Goal: Task Accomplishment & Management: Manage account settings

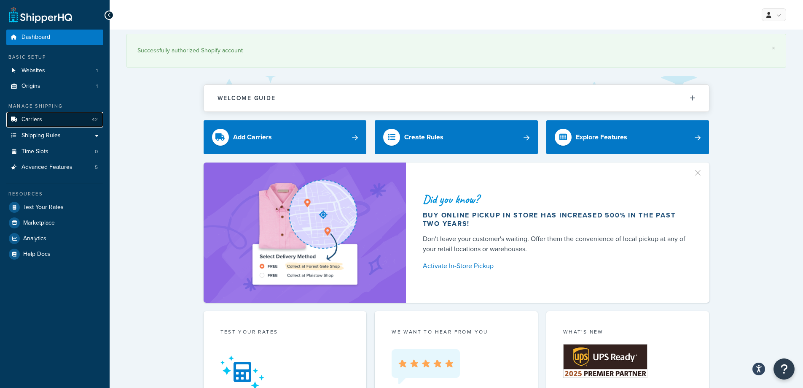
click at [26, 124] on link "Carriers 42" at bounding box center [54, 120] width 97 height 16
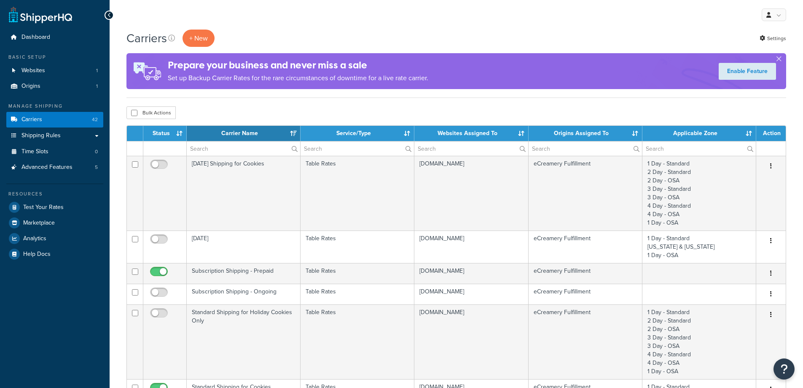
select select "15"
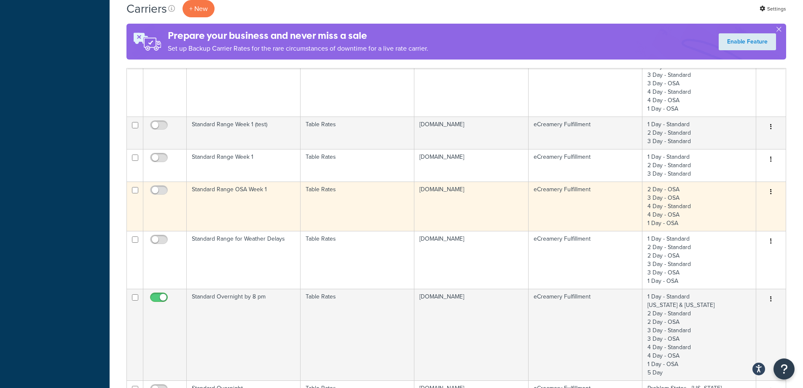
scroll to position [337, 0]
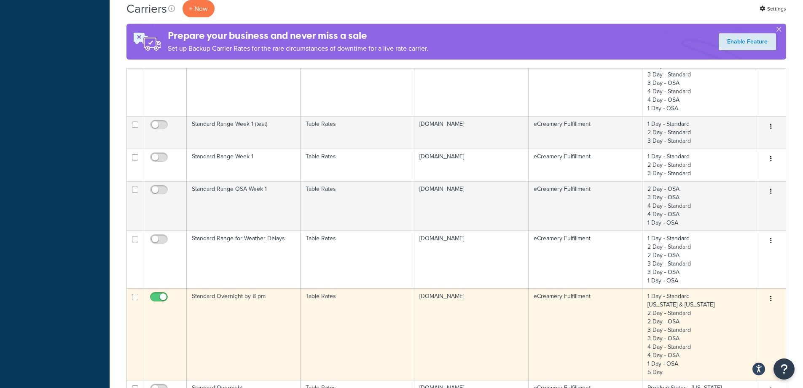
click at [262, 294] on td "Standard Overnight by 8 pm" at bounding box center [244, 334] width 114 height 92
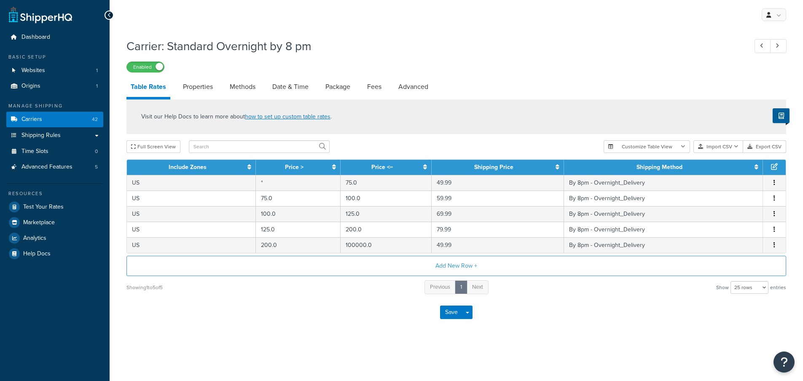
select select "25"
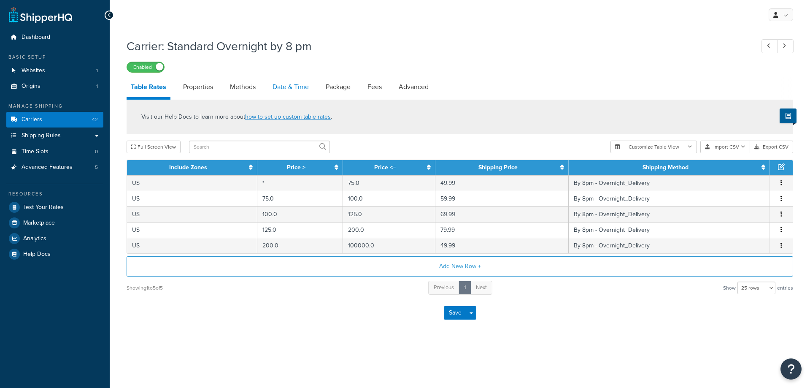
click at [290, 86] on link "Date & Time" at bounding box center [290, 87] width 45 height 20
select select "yMMMEd"
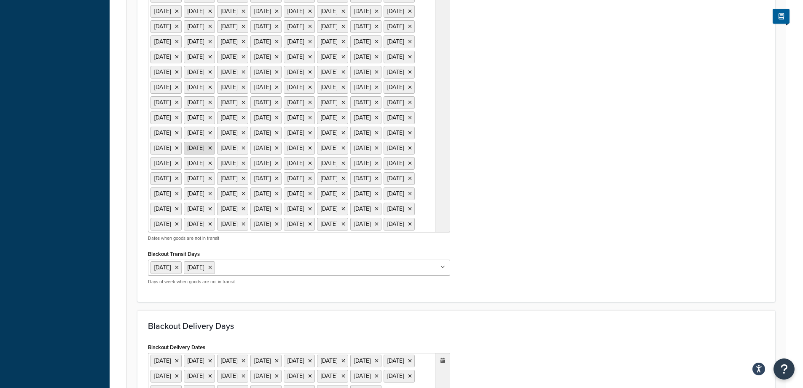
scroll to position [506, 0]
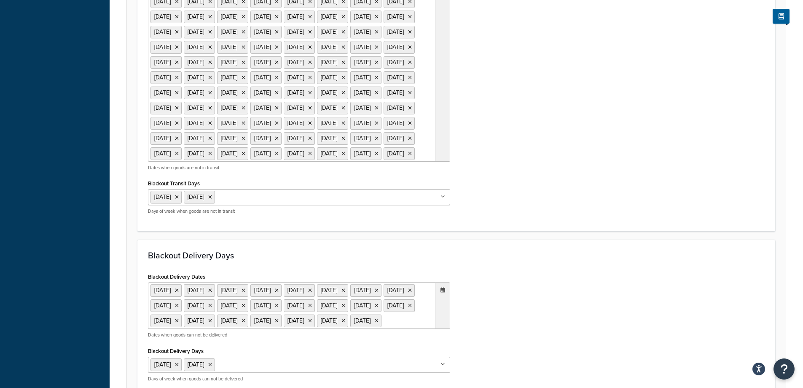
click at [399, 162] on ul "[DATE] [DATE] [DATE] [DATE] [DATE] [DATE] [DATE] [DATE] [DATE] [DATE] [DATE] [D…" at bounding box center [299, 40] width 302 height 244
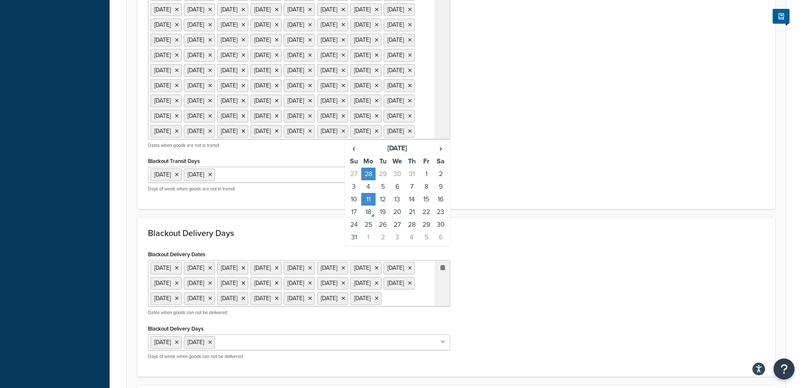
scroll to position [548, 0]
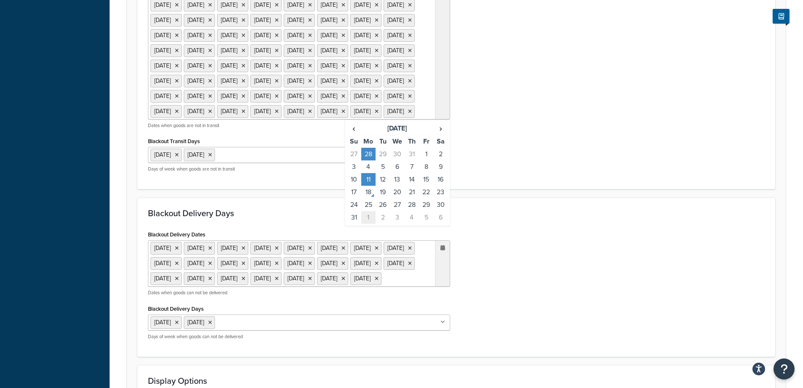
click at [375, 224] on td "1" at bounding box center [368, 217] width 14 height 13
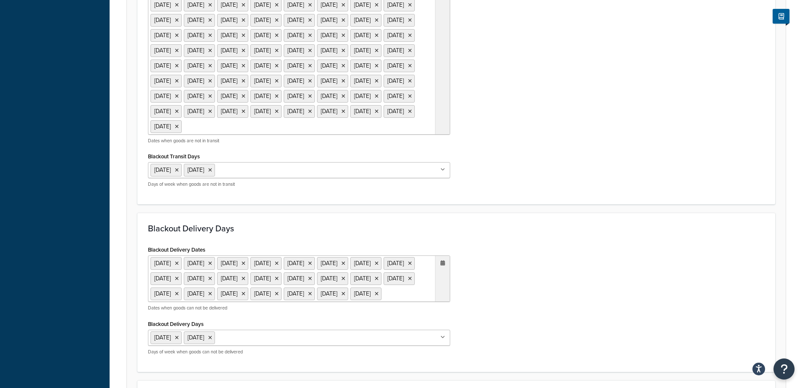
click at [563, 194] on div "Blackout Transit Dates 28 Nov 2019 25 Dec 2019 1 Jan 2020 17 Feb 2020 16 Apr 20…" at bounding box center [457, 29] width 630 height 330
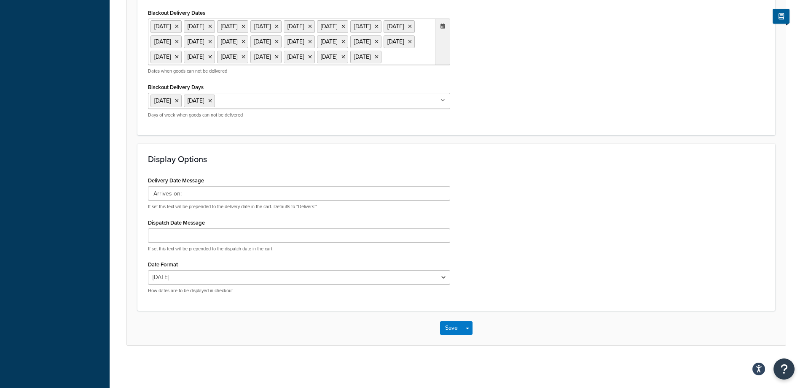
scroll to position [937, 0]
click at [450, 323] on button "Save" at bounding box center [451, 327] width 23 height 13
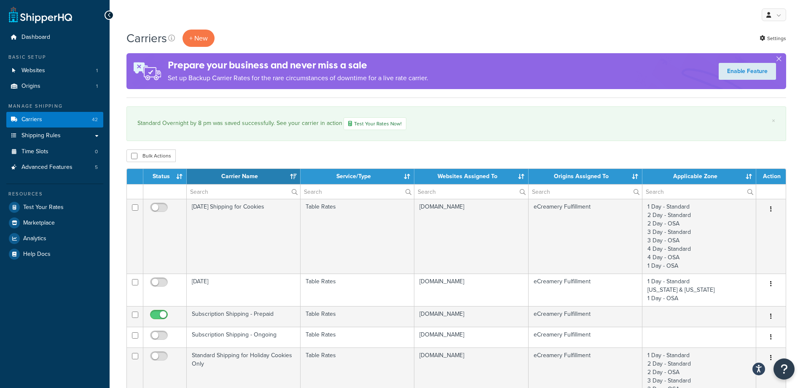
select select "15"
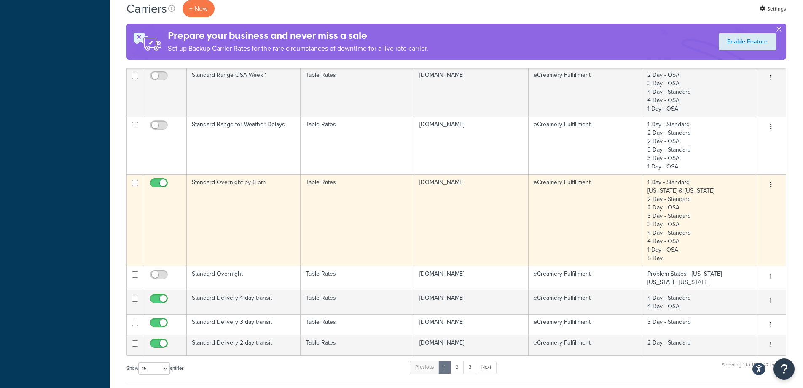
scroll to position [506, 0]
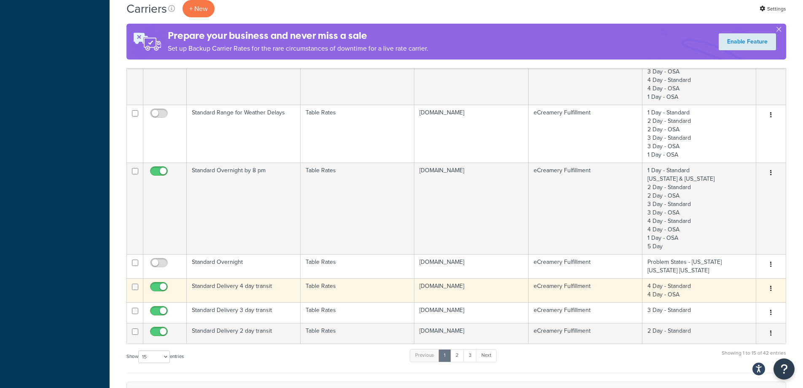
click at [271, 288] on td "Standard Delivery 4 day transit" at bounding box center [244, 290] width 114 height 24
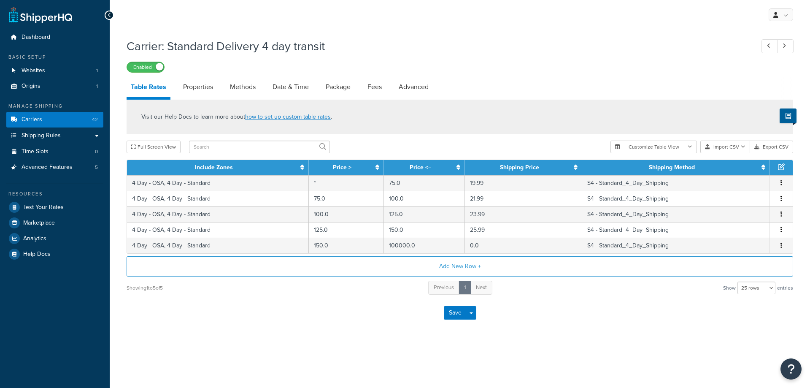
select select "25"
click at [283, 90] on link "Date & Time" at bounding box center [290, 87] width 45 height 20
select select "yMMMEd"
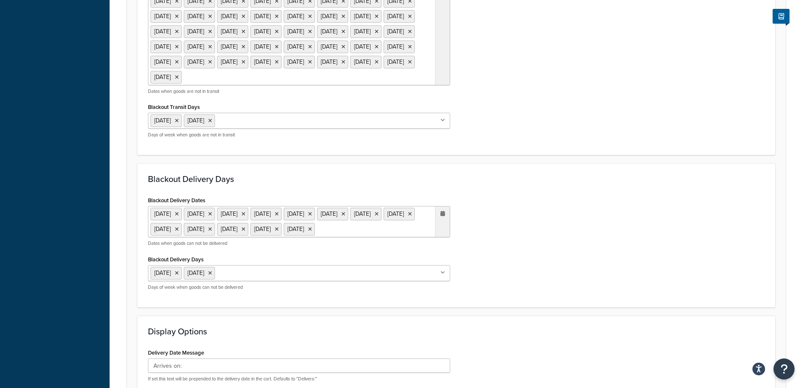
scroll to position [590, 0]
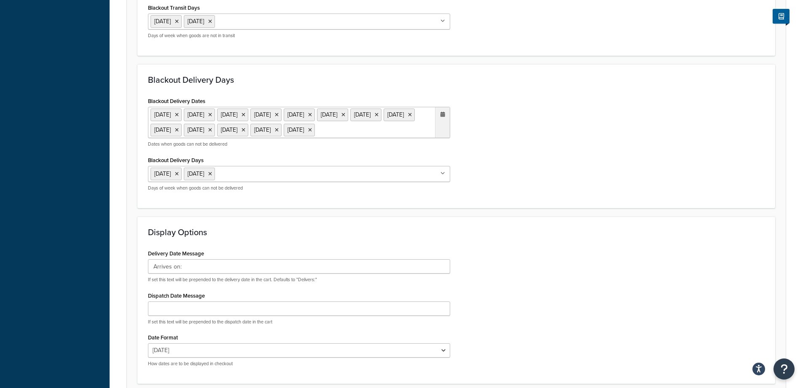
click at [372, 90] on td "1" at bounding box center [368, 84] width 14 height 13
click at [579, 150] on div "Blackout Delivery Days Blackout Delivery Dates 28 Nov 2019 25 Dec 2019 1 Jan 20…" at bounding box center [456, 136] width 638 height 144
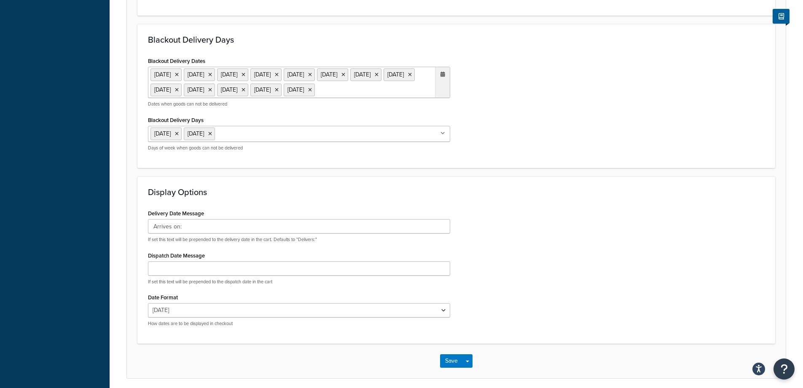
scroll to position [739, 0]
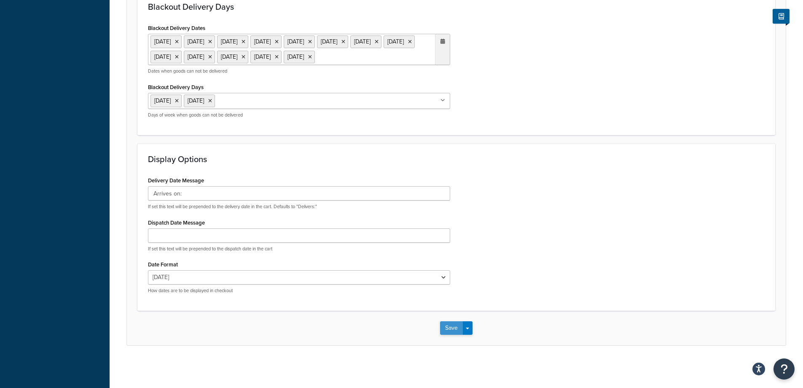
click at [448, 326] on button "Save" at bounding box center [451, 327] width 23 height 13
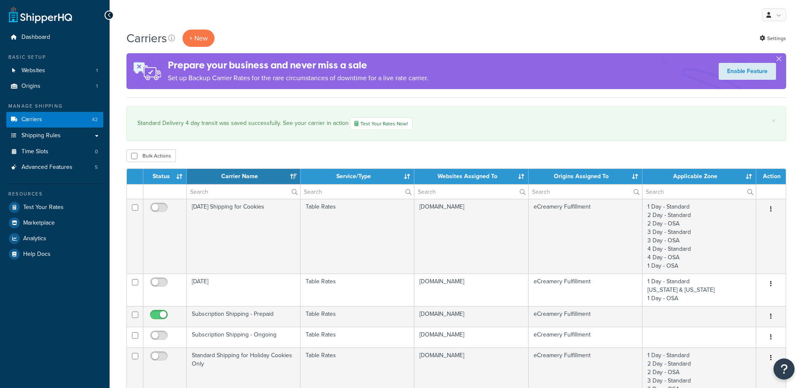
select select "15"
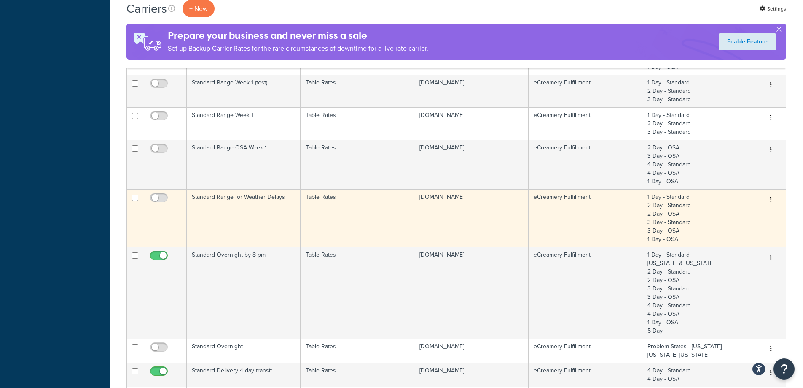
scroll to position [590, 0]
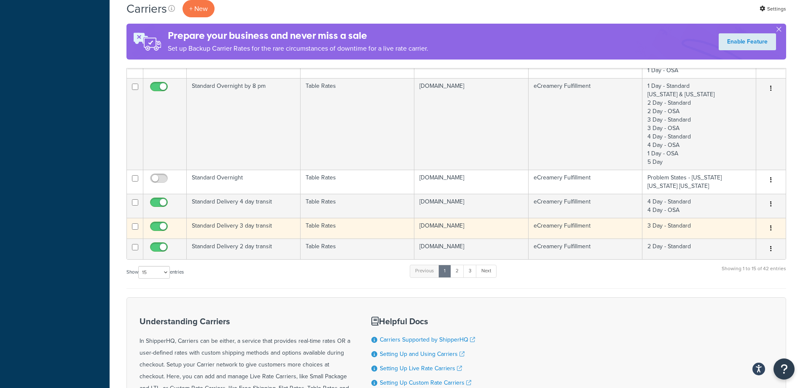
click at [268, 226] on td "Standard Delivery 3 day transit" at bounding box center [244, 228] width 114 height 21
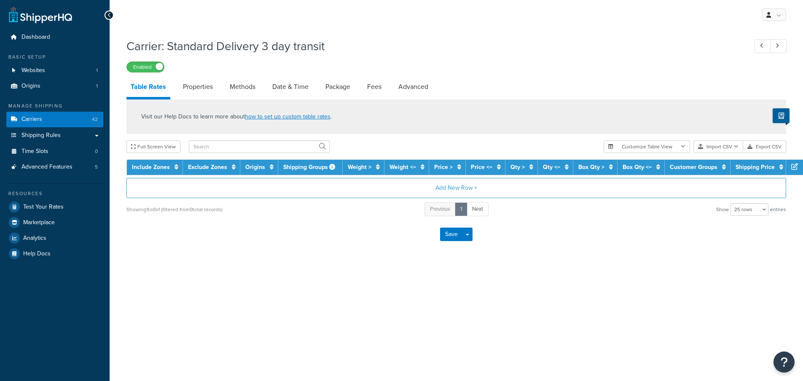
select select "25"
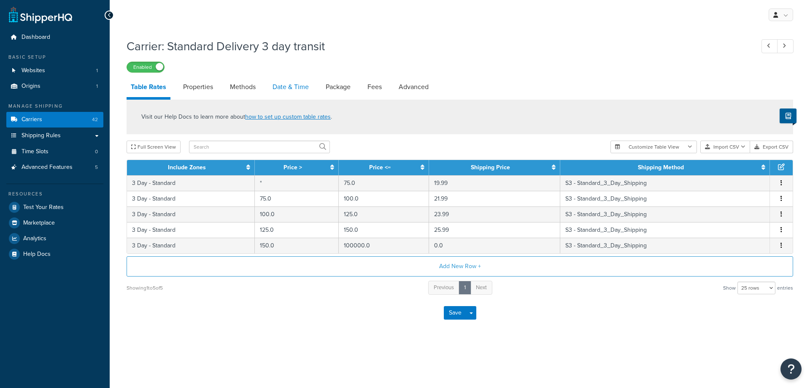
click at [312, 85] on link "Date & Time" at bounding box center [290, 87] width 45 height 20
select select "yMMMEd"
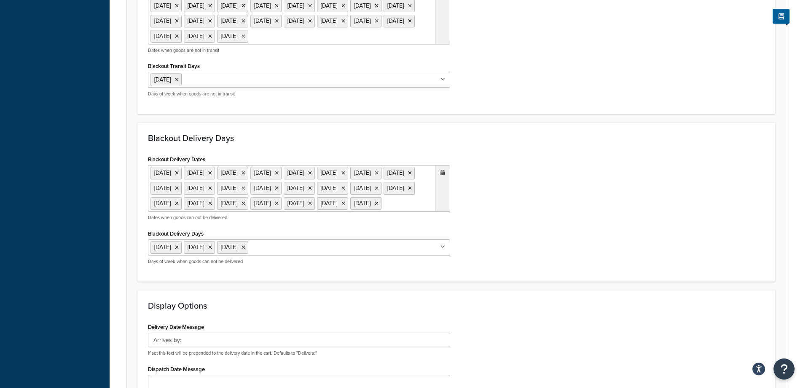
scroll to position [801, 0]
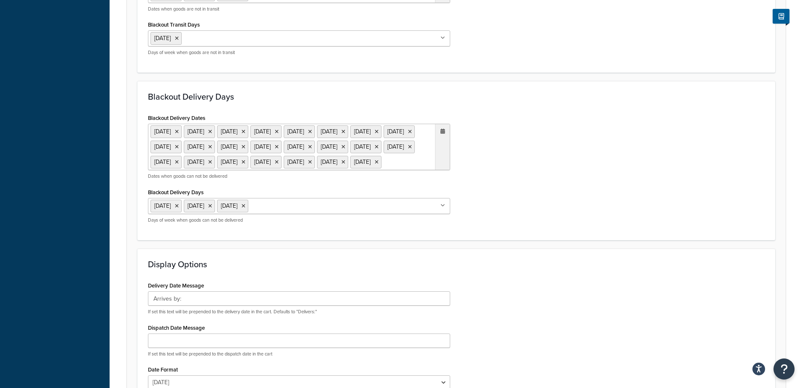
click at [438, 18] on span "›" at bounding box center [440, 12] width 13 height 12
drag, startPoint x: 369, startPoint y: 237, endPoint x: 403, endPoint y: 227, distance: 35.1
click at [370, 44] on td "1" at bounding box center [368, 37] width 14 height 13
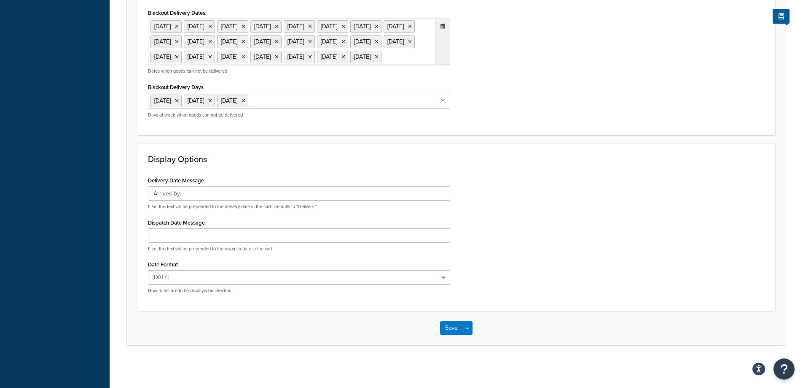
scroll to position [1097, 0]
click at [441, 334] on button "Save" at bounding box center [451, 327] width 23 height 13
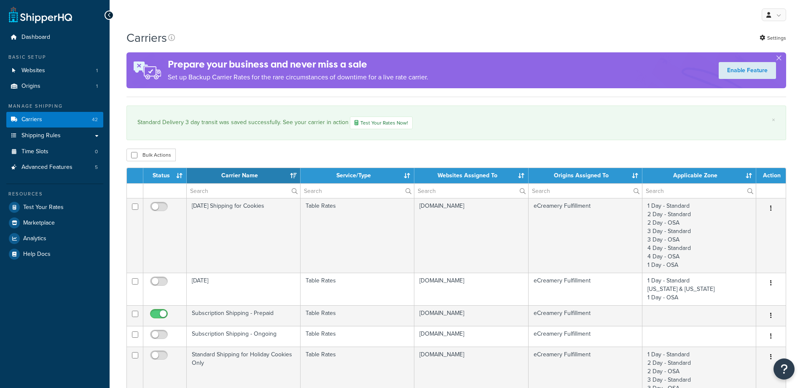
select select "15"
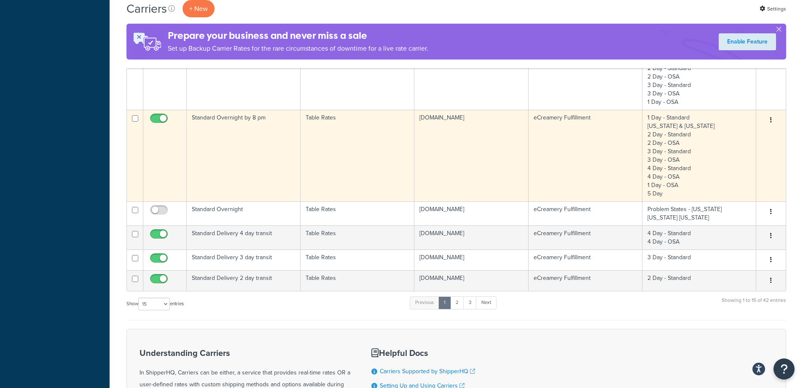
scroll to position [633, 0]
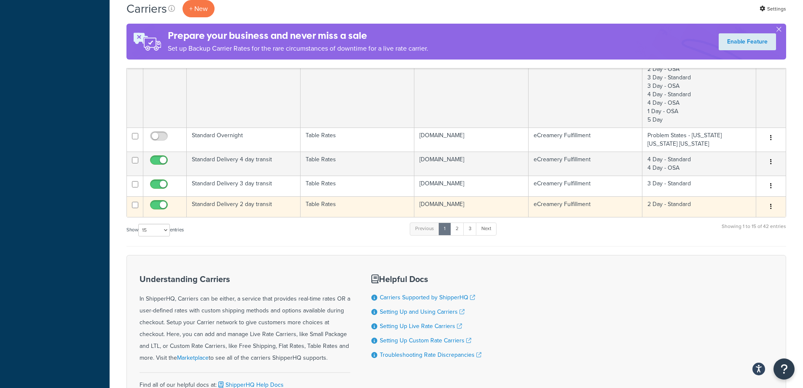
click at [272, 202] on td "Standard Delivery 2 day transit" at bounding box center [244, 206] width 114 height 21
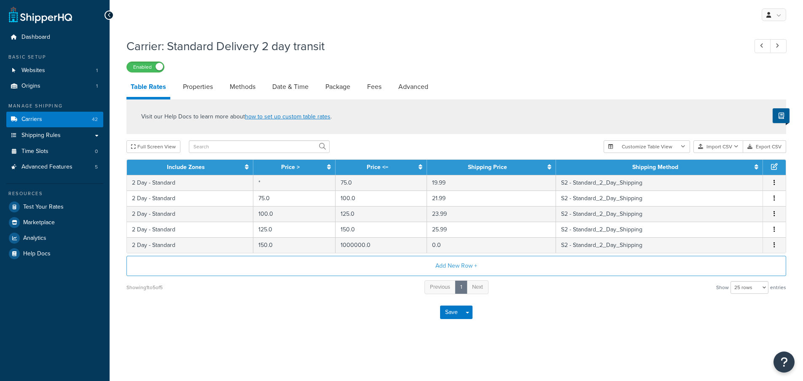
select select "25"
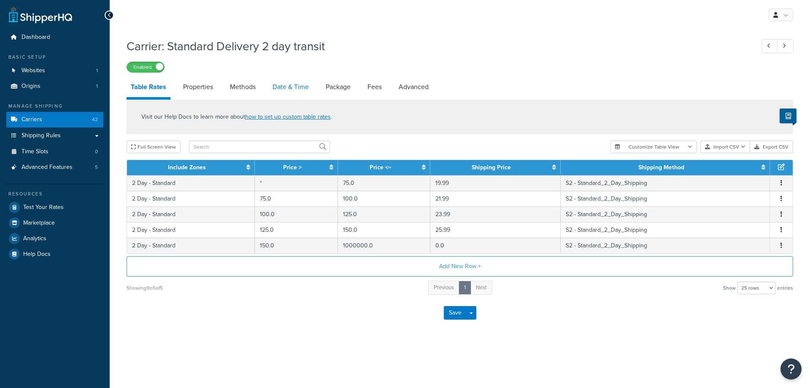
click at [283, 92] on link "Date & Time" at bounding box center [290, 87] width 45 height 20
select select "yMMMEd"
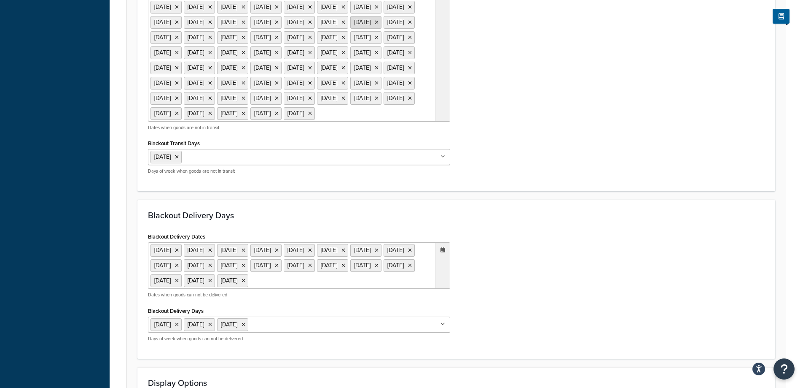
scroll to position [759, 0]
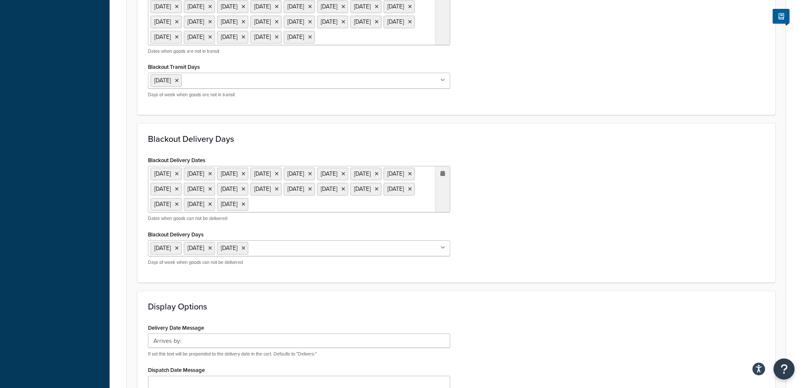
click at [442, 60] on span "›" at bounding box center [440, 54] width 13 height 12
click at [372, 149] on td "1" at bounding box center [368, 143] width 14 height 13
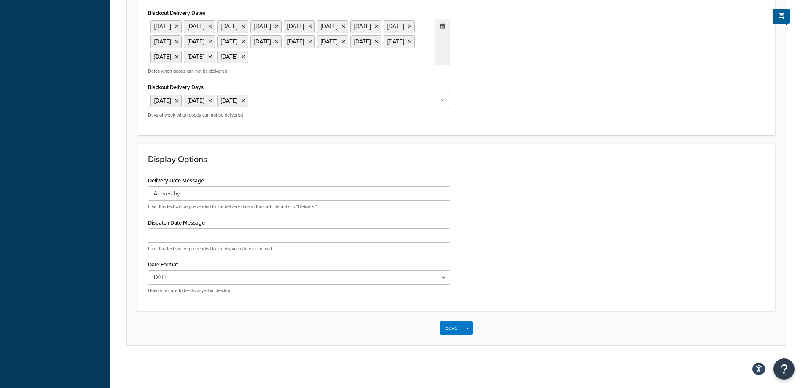
scroll to position [1119, 0]
click at [459, 330] on button "Save" at bounding box center [451, 327] width 23 height 13
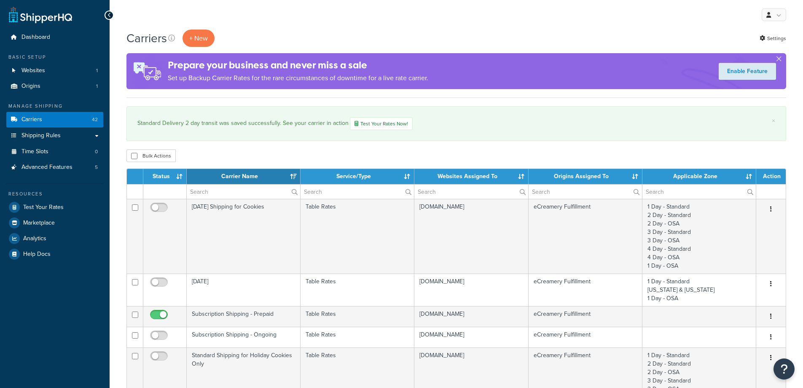
select select "15"
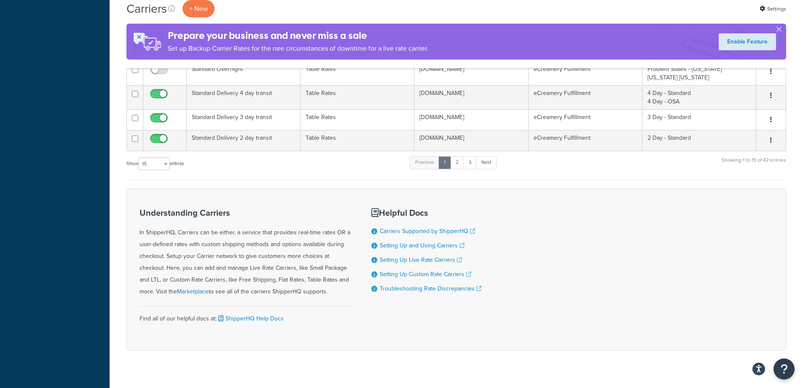
scroll to position [712, 0]
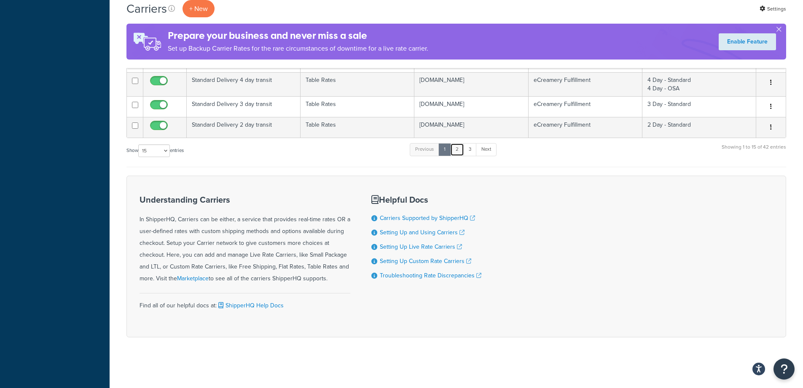
click at [458, 152] on link "2" at bounding box center [457, 149] width 14 height 13
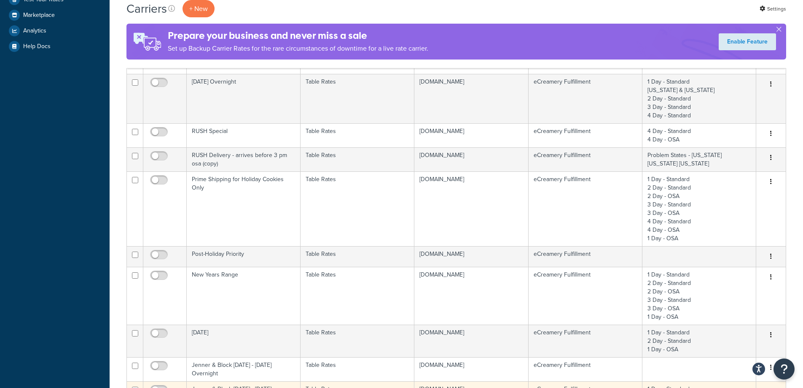
scroll to position [39, 0]
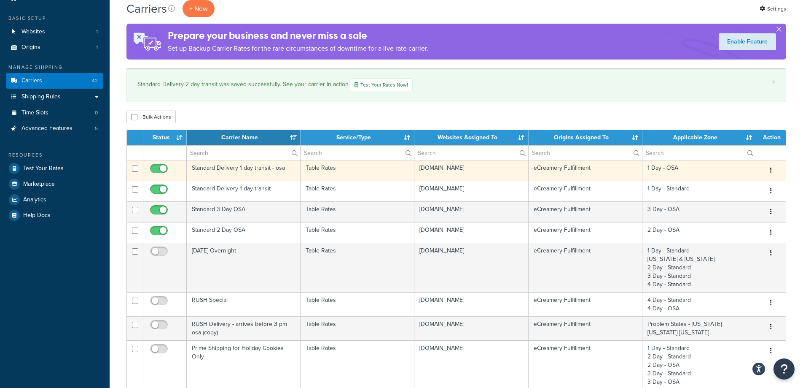
click at [253, 169] on td "Standard Delivery 1 day transit - osa" at bounding box center [244, 170] width 114 height 21
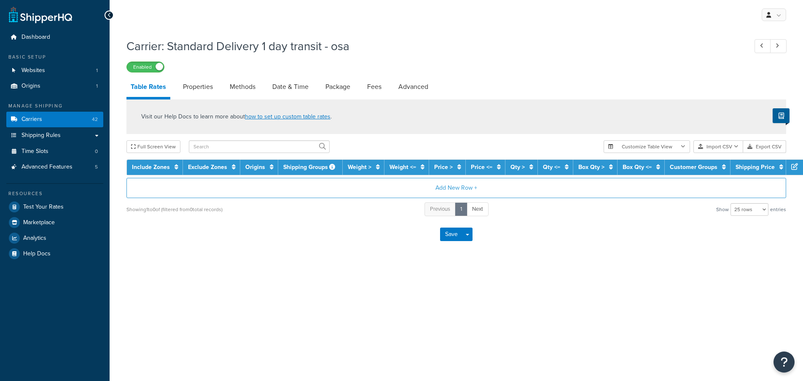
select select "25"
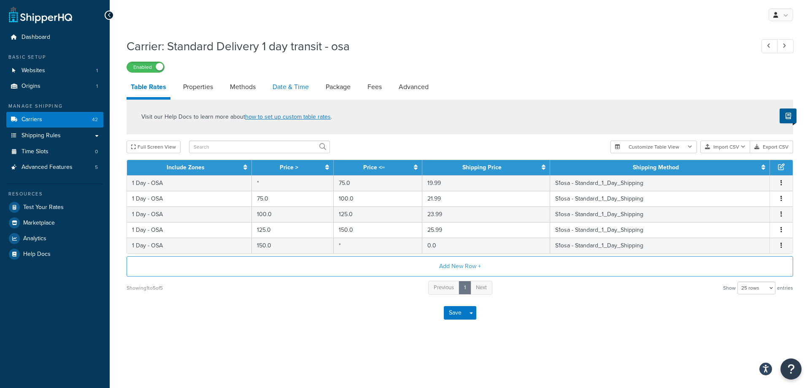
click at [288, 89] on link "Date & Time" at bounding box center [290, 87] width 45 height 20
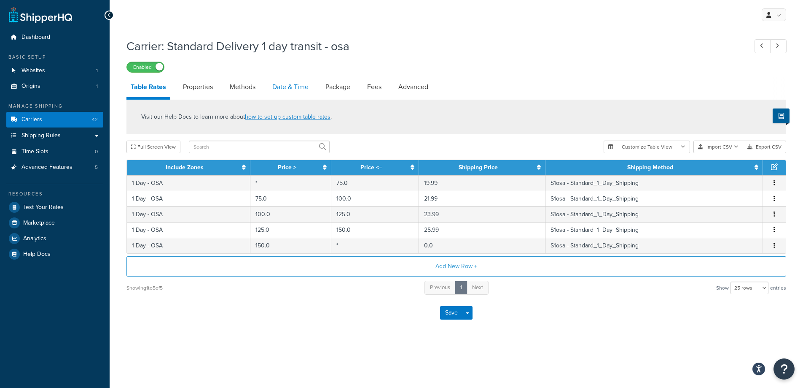
select select "yMMMEd"
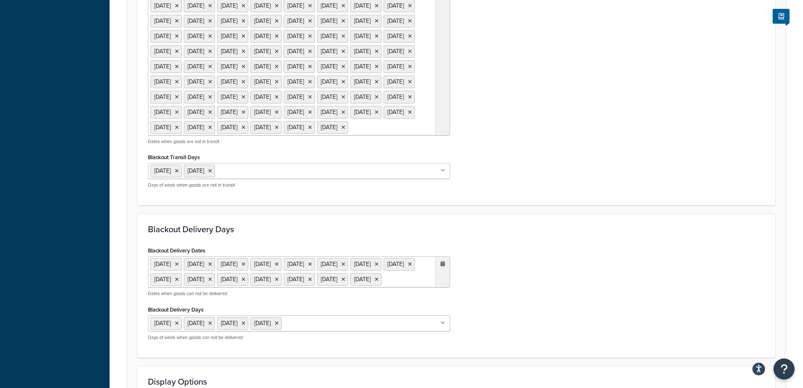
scroll to position [675, 0]
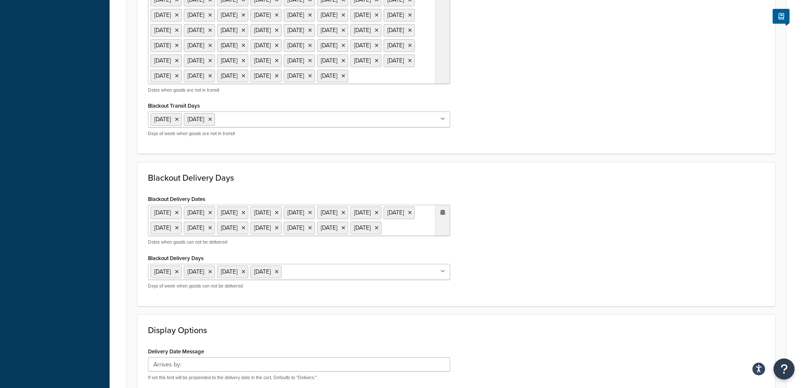
click at [439, 99] on span "›" at bounding box center [440, 93] width 13 height 12
click at [367, 188] on td "1" at bounding box center [368, 181] width 14 height 13
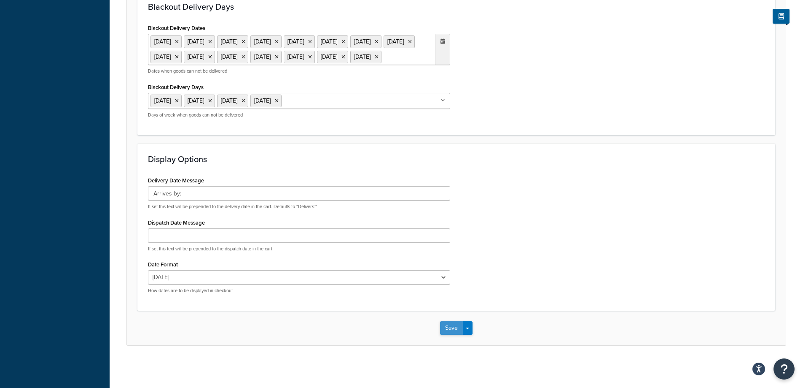
scroll to position [1043, 0]
click at [449, 324] on button "Save" at bounding box center [451, 327] width 23 height 13
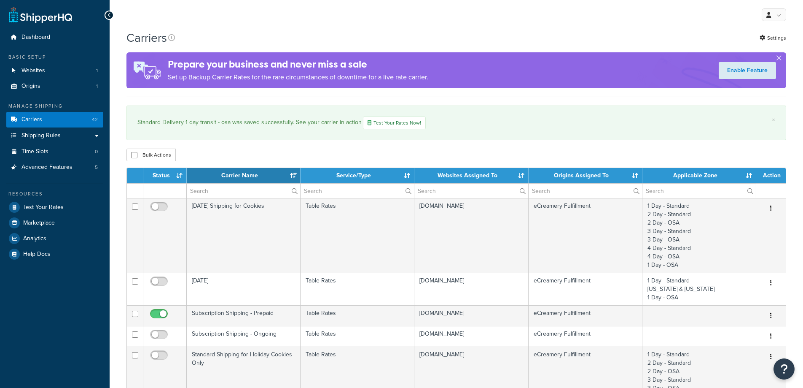
select select "15"
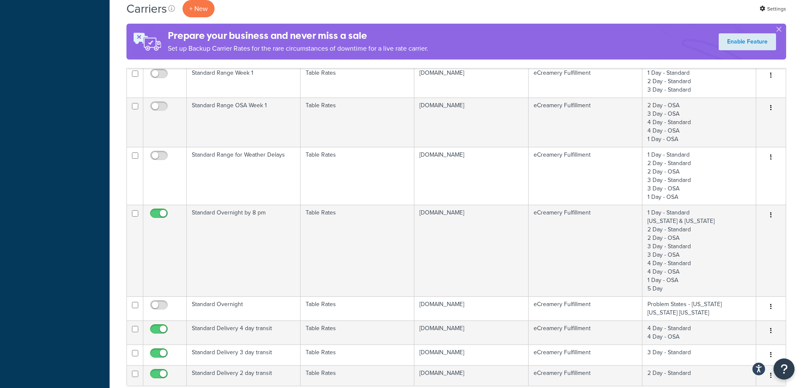
scroll to position [675, 0]
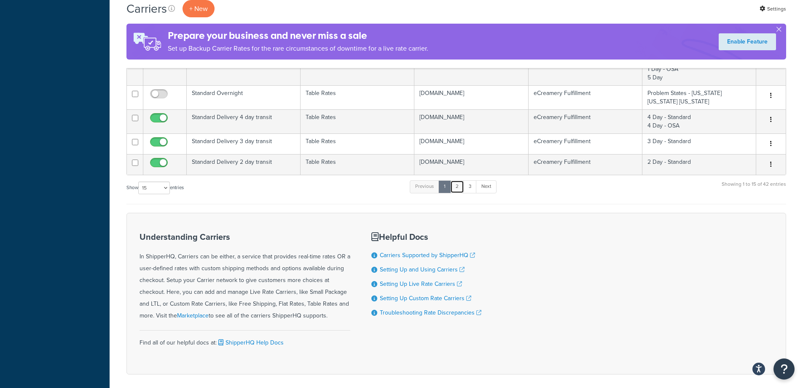
click at [459, 189] on link "2" at bounding box center [457, 186] width 14 height 13
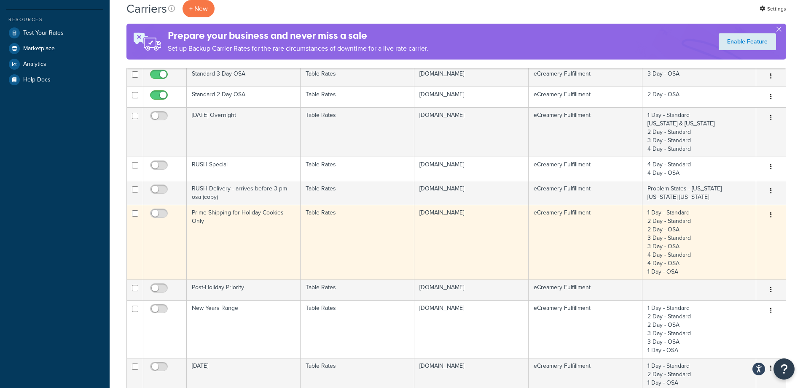
scroll to position [39, 0]
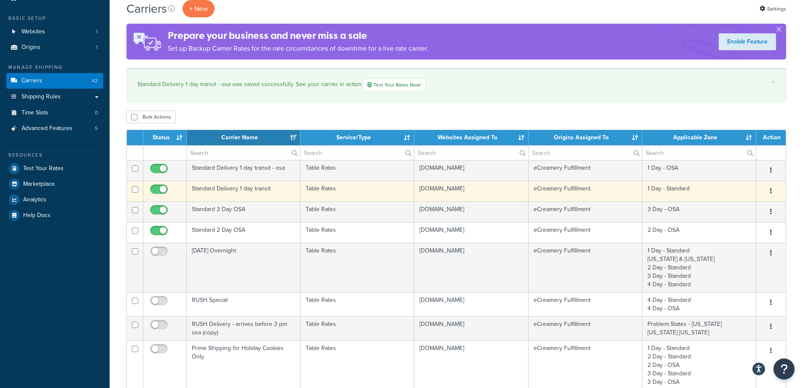
click at [277, 189] on td "Standard Delivery 1 day transit" at bounding box center [244, 191] width 114 height 21
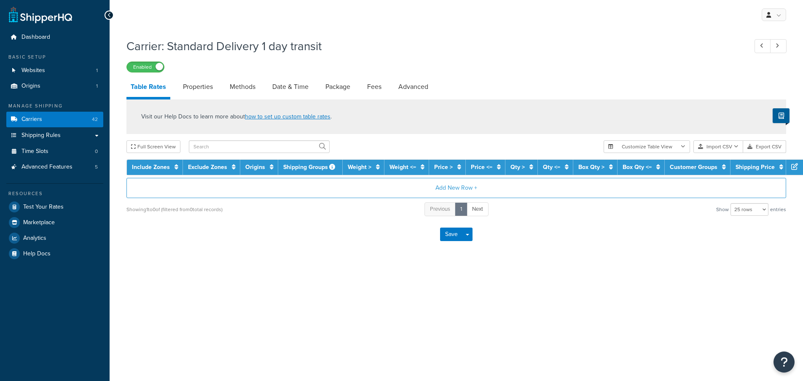
select select "25"
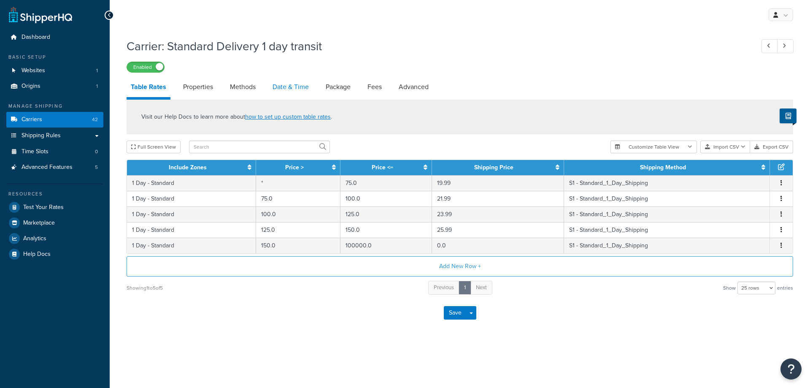
click at [275, 91] on link "Date & Time" at bounding box center [290, 87] width 45 height 20
select select "yMMMEd"
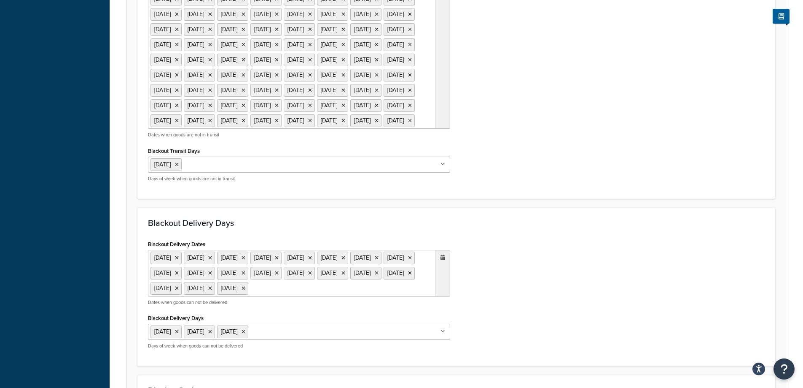
scroll to position [717, 0]
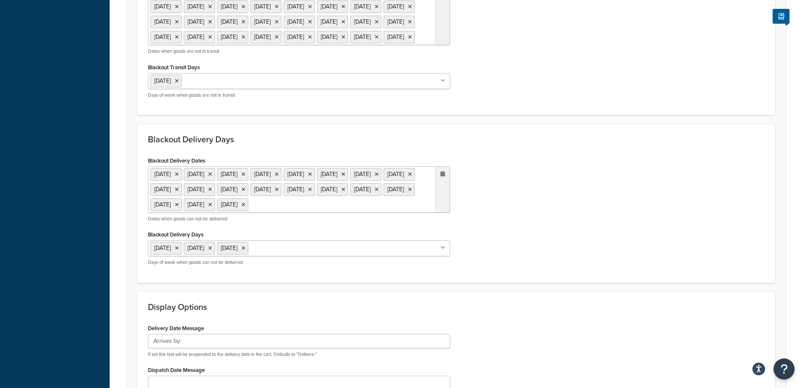
click at [442, 60] on span "›" at bounding box center [440, 54] width 13 height 12
click at [365, 86] on td "1" at bounding box center [368, 79] width 14 height 13
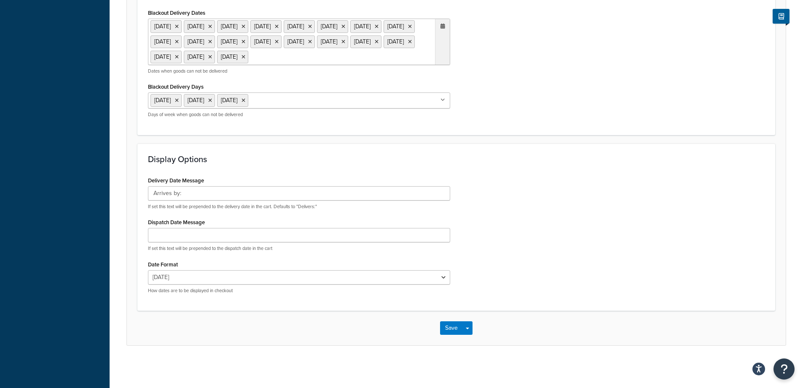
scroll to position [1092, 0]
click at [455, 330] on button "Save" at bounding box center [451, 327] width 23 height 13
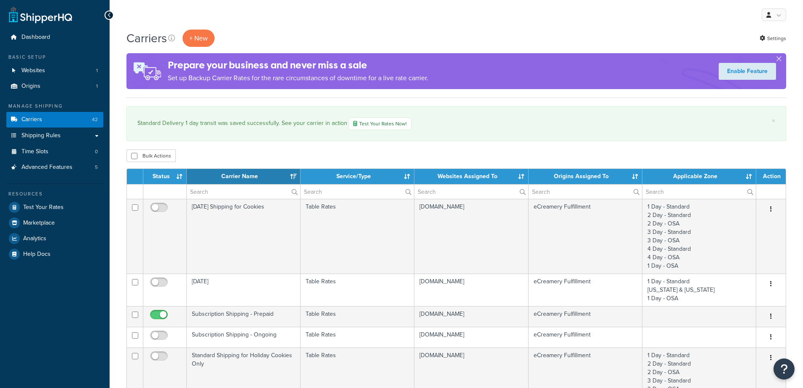
select select "15"
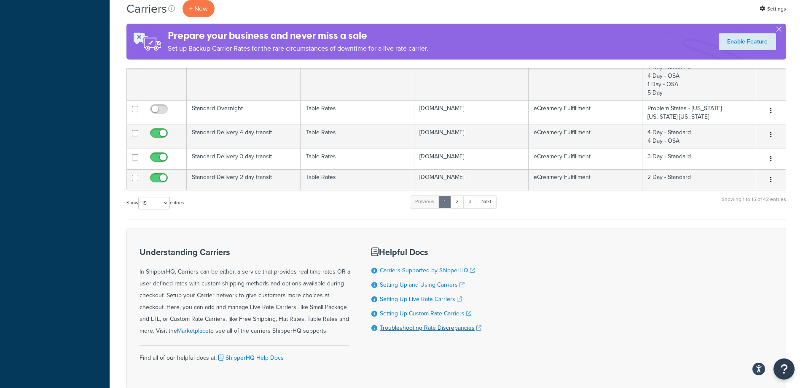
scroll to position [712, 0]
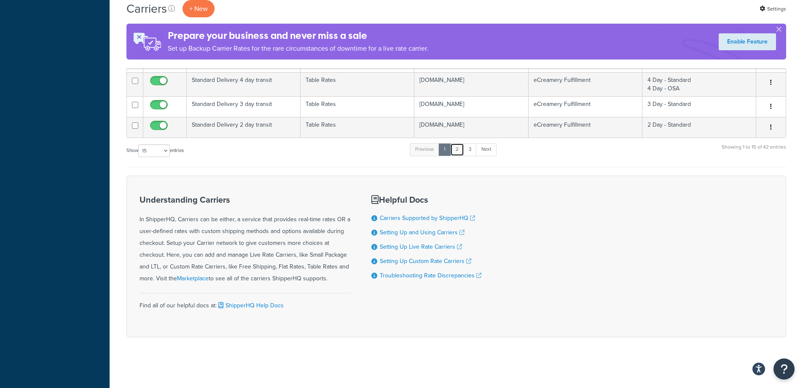
click at [461, 146] on link "2" at bounding box center [457, 149] width 14 height 13
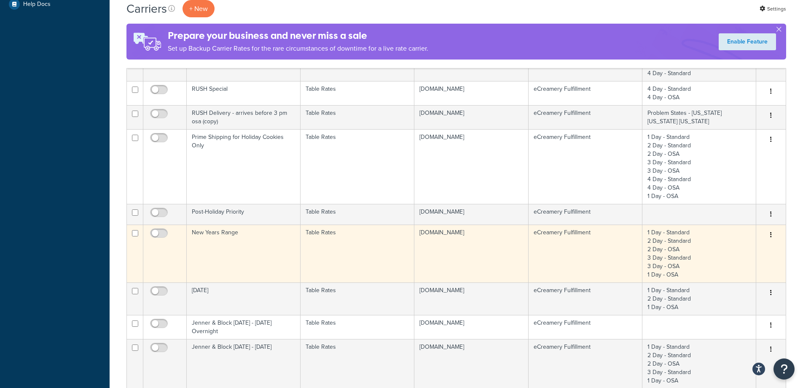
scroll to position [0, 0]
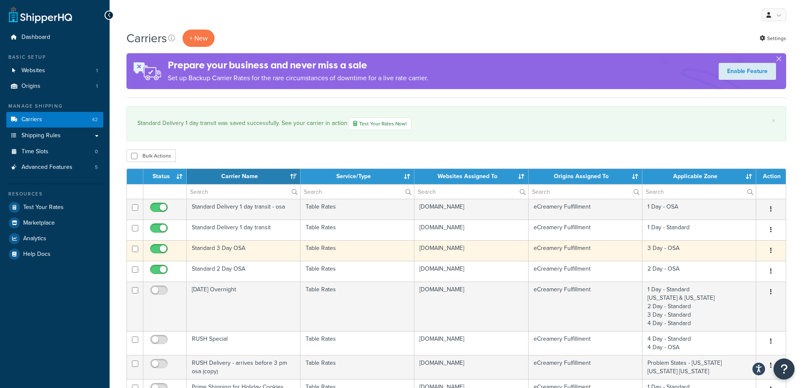
click at [256, 249] on td "Standard 3 Day OSA" at bounding box center [244, 250] width 114 height 21
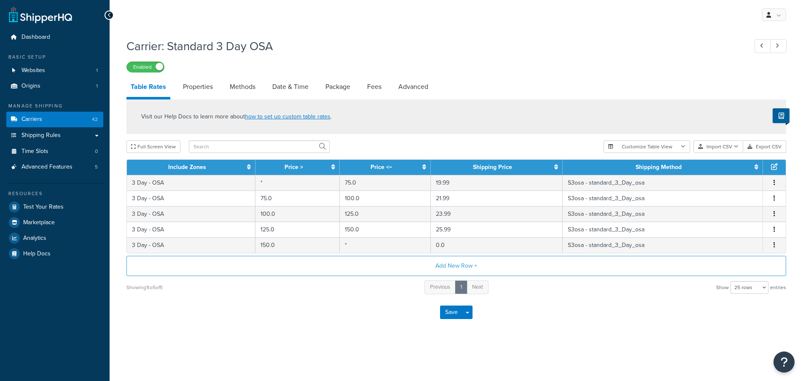
select select "25"
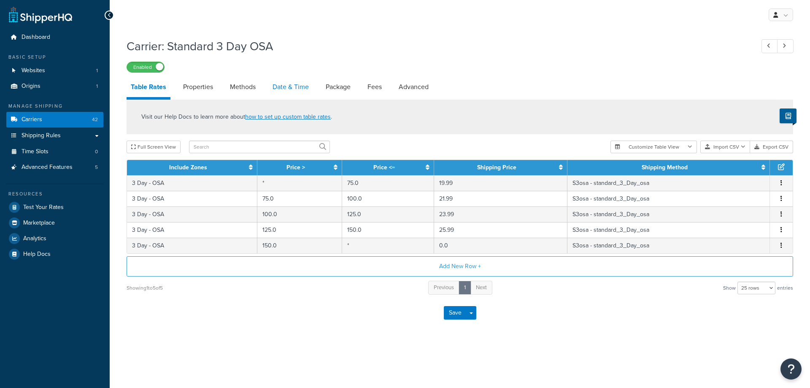
click at [288, 86] on link "Date & Time" at bounding box center [290, 87] width 45 height 20
select select "yMMMEd"
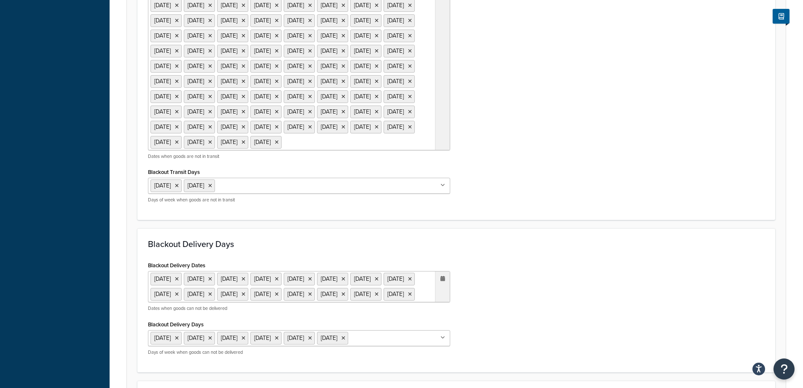
scroll to position [590, 0]
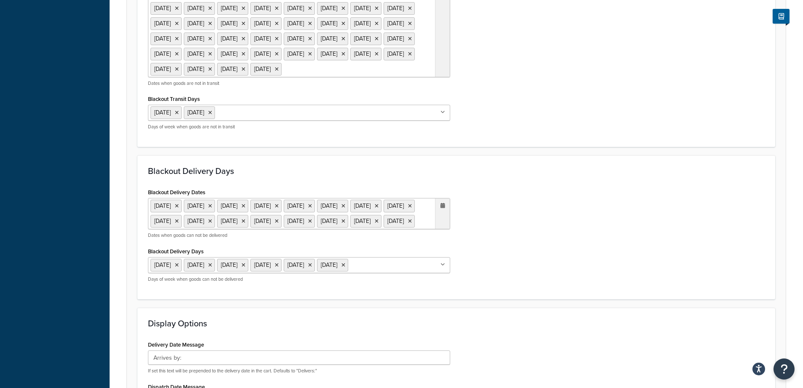
click at [437, 92] on span "›" at bounding box center [440, 86] width 13 height 12
click at [373, 181] on td "1" at bounding box center [368, 175] width 14 height 13
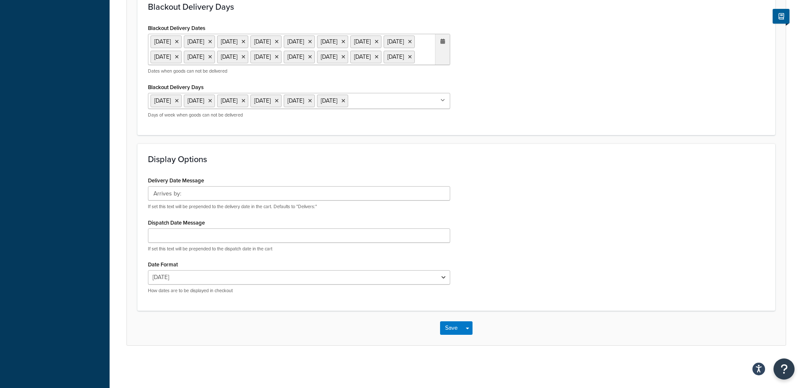
scroll to position [904, 0]
click at [449, 328] on button "Save" at bounding box center [451, 327] width 23 height 13
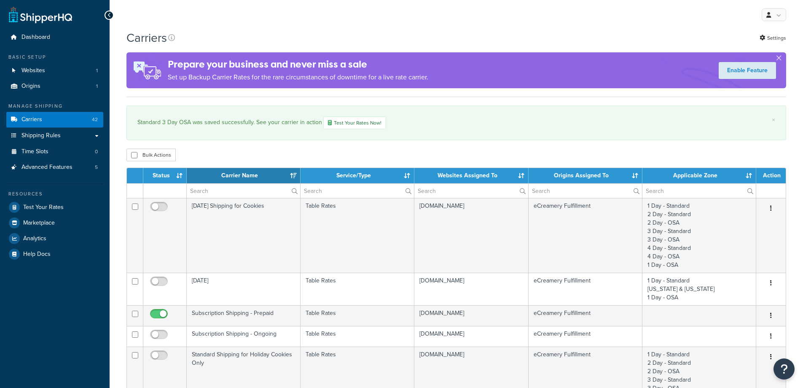
select select "15"
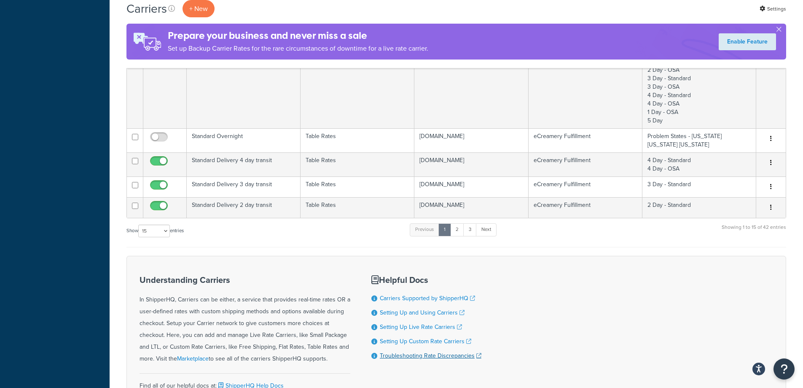
scroll to position [712, 0]
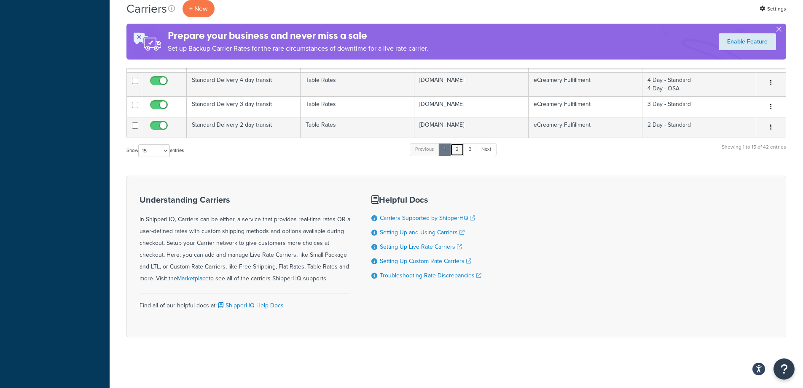
click at [455, 152] on link "2" at bounding box center [457, 149] width 14 height 13
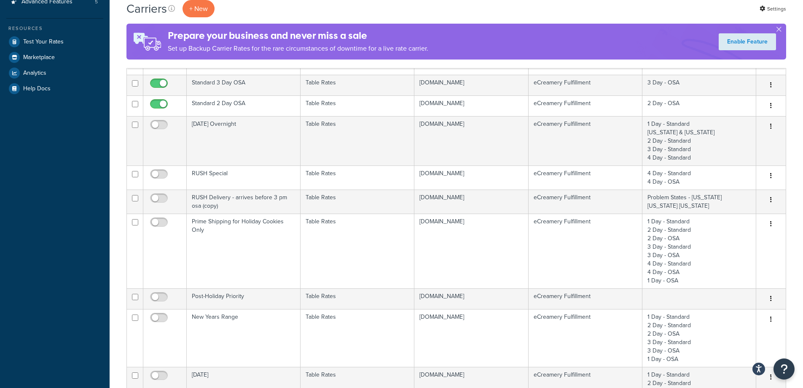
scroll to position [0, 0]
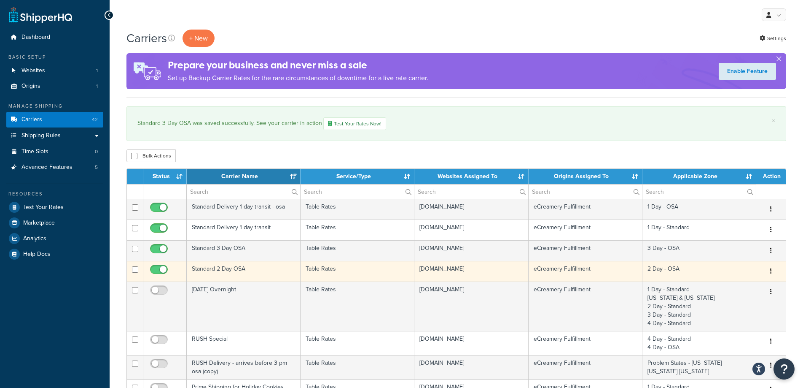
click at [278, 269] on td "Standard 2 Day OSA" at bounding box center [244, 271] width 114 height 21
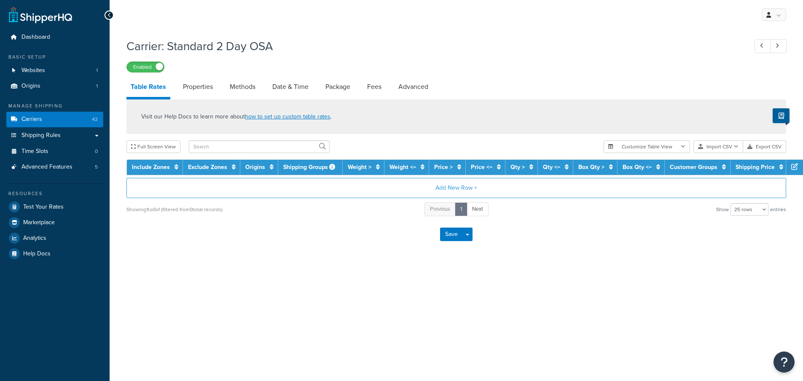
select select "25"
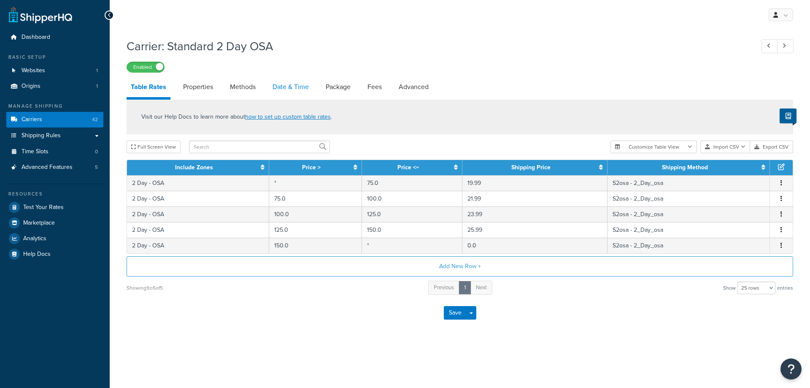
click at [291, 90] on link "Date & Time" at bounding box center [290, 87] width 45 height 20
select select "yMMMEd"
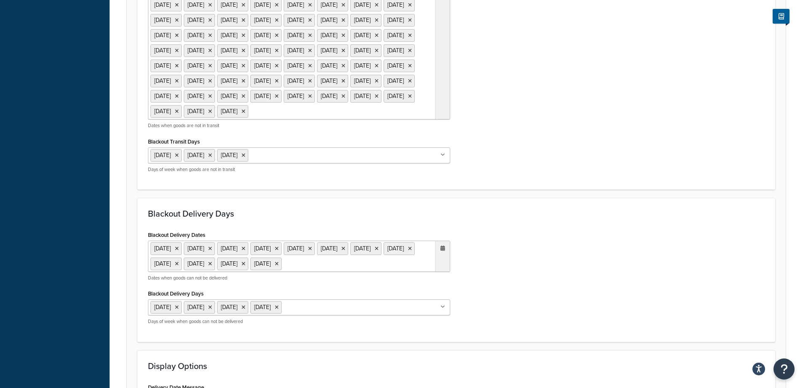
scroll to position [675, 0]
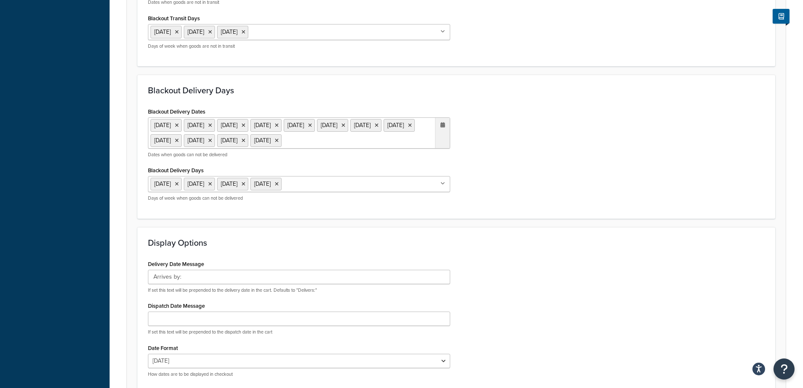
drag, startPoint x: 419, startPoint y: 138, endPoint x: 420, endPoint y: 129, distance: 8.5
click at [441, 11] on span "›" at bounding box center [440, 5] width 13 height 12
click at [372, 100] on td "1" at bounding box center [368, 94] width 14 height 13
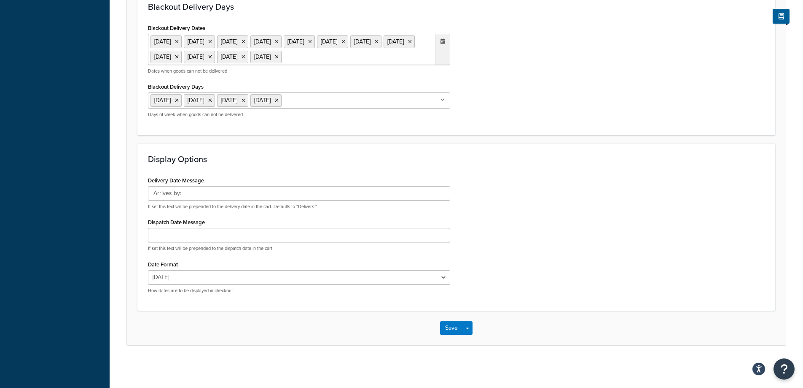
scroll to position [925, 0]
click at [452, 326] on button "Save" at bounding box center [451, 327] width 23 height 13
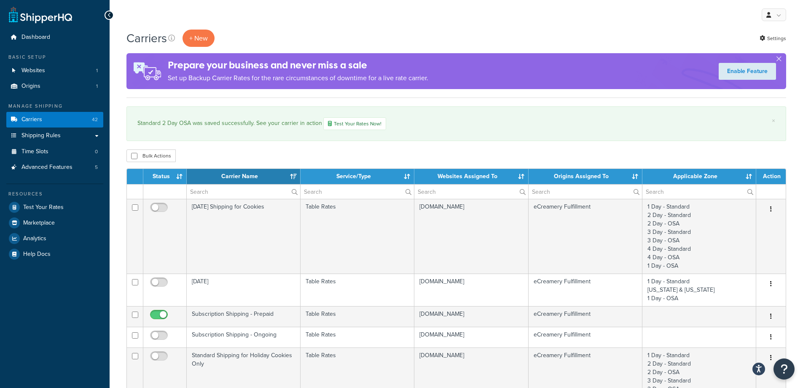
select select "15"
